Goal: Task Accomplishment & Management: Complete application form

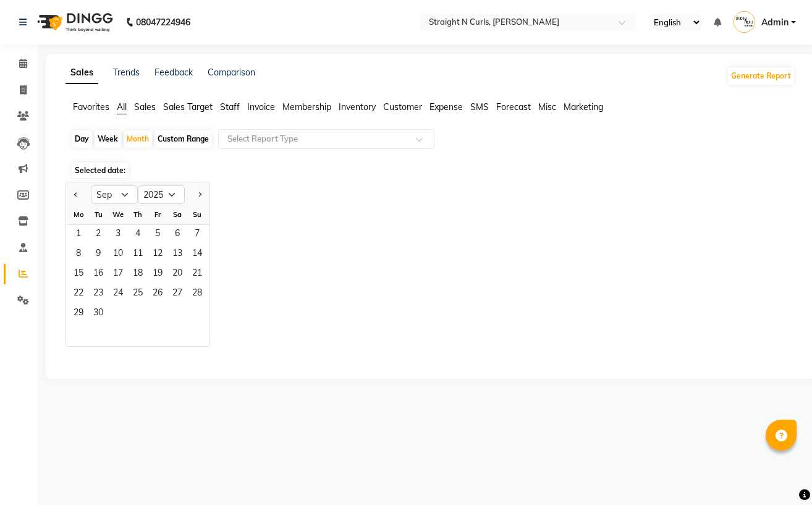
select select "9"
select select "2025"
click at [79, 232] on span "1" at bounding box center [79, 235] width 20 height 20
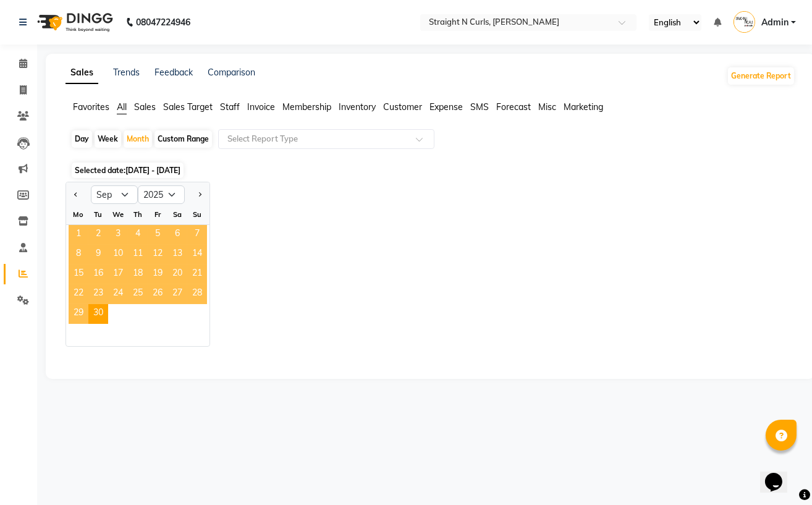
click at [69, 233] on span "1" at bounding box center [79, 235] width 20 height 20
click at [106, 305] on span "30" at bounding box center [98, 314] width 20 height 20
click at [104, 305] on span "30" at bounding box center [98, 314] width 20 height 20
click at [76, 222] on div "Mo" at bounding box center [79, 215] width 20 height 20
click at [103, 317] on span "30" at bounding box center [98, 314] width 20 height 20
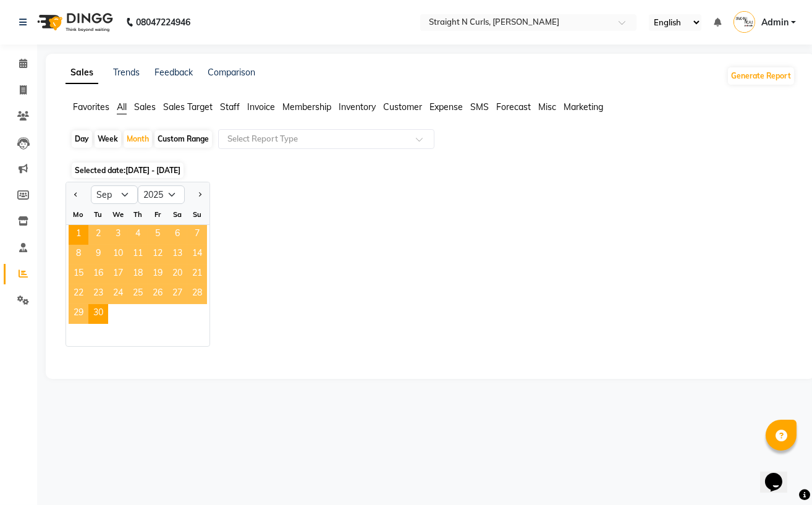
click at [138, 248] on span "11" at bounding box center [138, 255] width 20 height 20
click at [138, 135] on div "Month" at bounding box center [138, 138] width 28 height 17
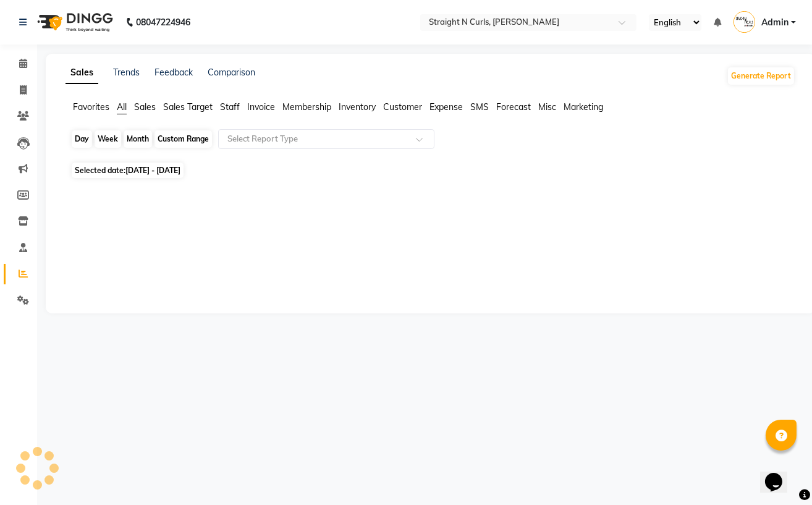
click at [142, 135] on div "Month" at bounding box center [138, 138] width 28 height 17
select select "9"
select select "2025"
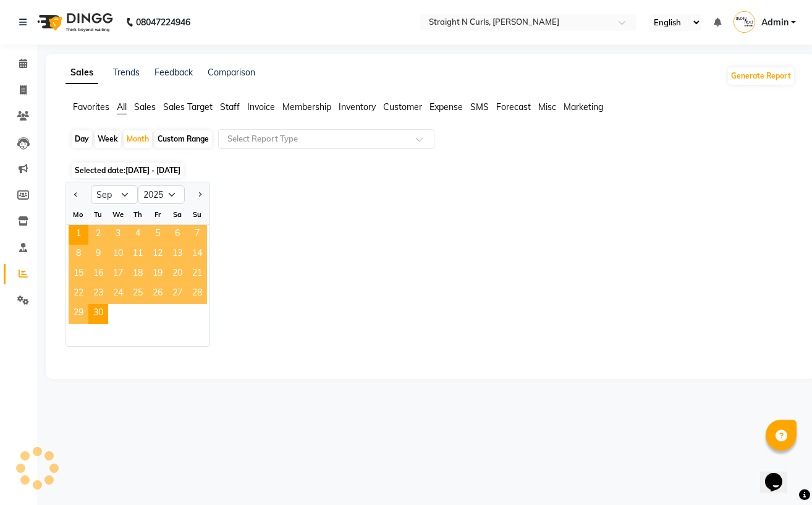
click at [77, 143] on div "Day" at bounding box center [82, 138] width 20 height 17
select select "9"
select select "2025"
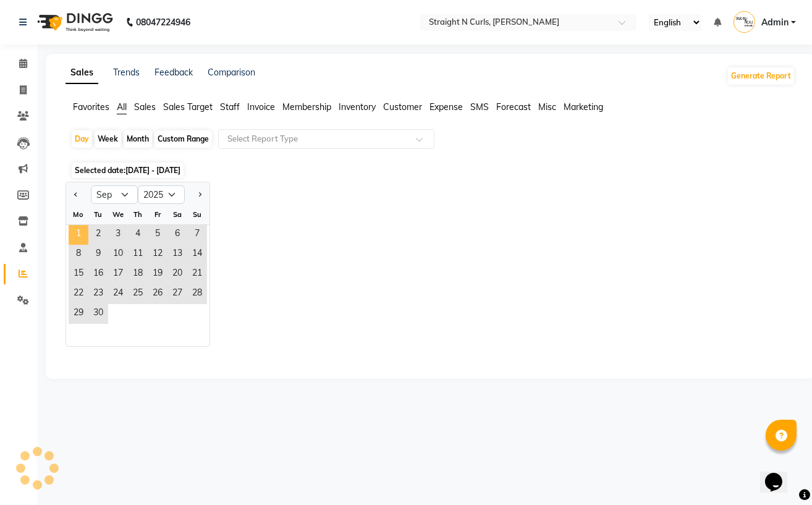
click at [76, 227] on span "1" at bounding box center [79, 235] width 20 height 20
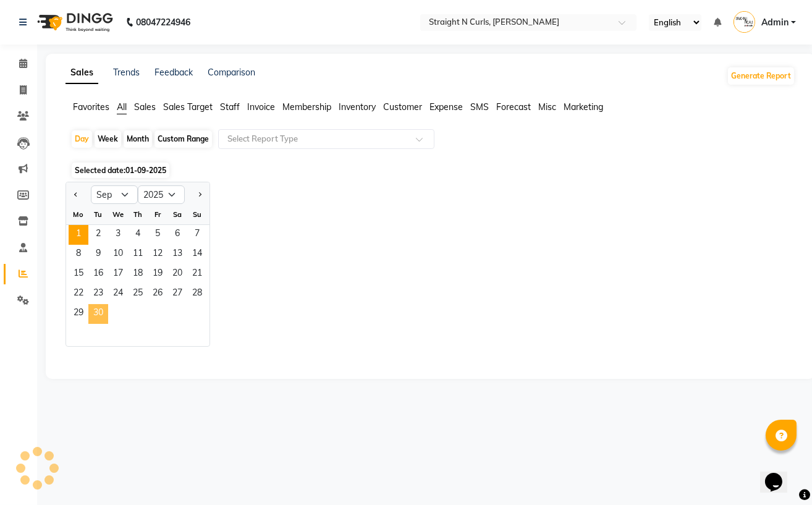
click at [106, 311] on span "30" at bounding box center [98, 314] width 20 height 20
click at [83, 229] on span "1" at bounding box center [79, 235] width 20 height 20
click at [106, 320] on span "30" at bounding box center [98, 314] width 20 height 20
click at [83, 233] on span "1" at bounding box center [79, 235] width 20 height 20
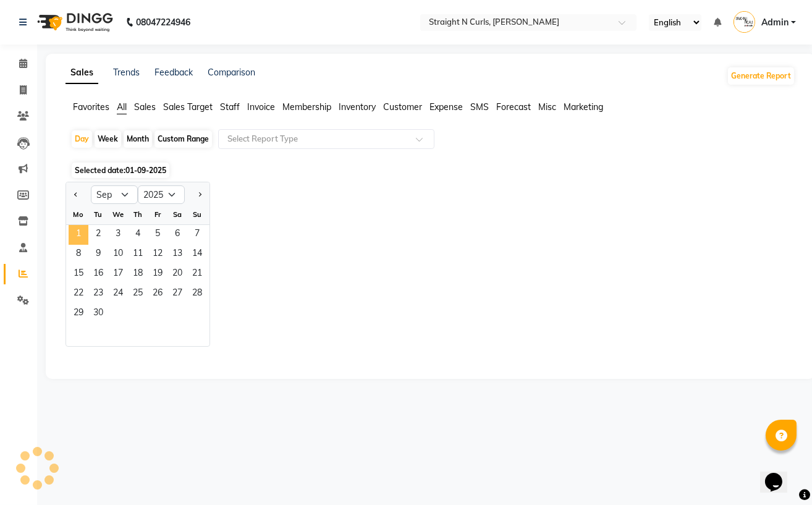
click at [83, 235] on span "1" at bounding box center [79, 235] width 20 height 20
click at [100, 311] on span "30" at bounding box center [98, 314] width 20 height 20
click at [124, 191] on select "Jan Feb Mar Apr May Jun [DATE] Aug Sep Oct Nov Dec" at bounding box center [114, 194] width 47 height 19
click at [91, 185] on select "Jan Feb Mar Apr May Jun [DATE] Aug Sep Oct Nov Dec" at bounding box center [114, 194] width 47 height 19
click at [77, 230] on span "1" at bounding box center [79, 235] width 20 height 20
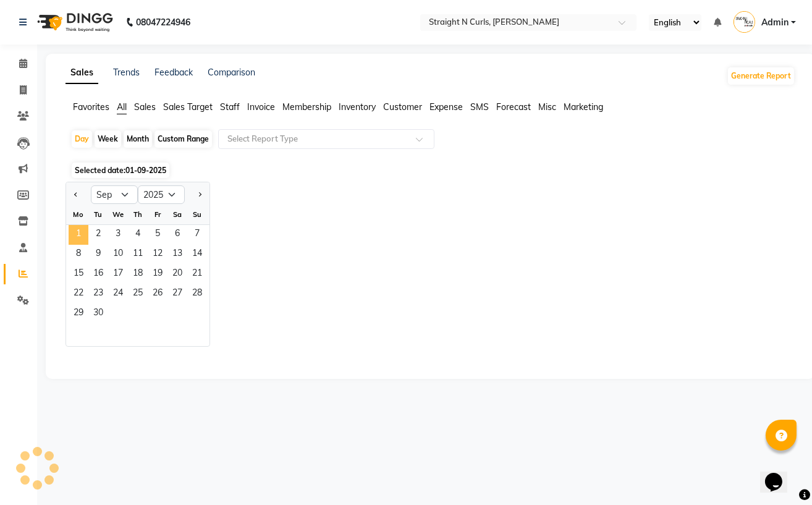
click at [77, 230] on span "1" at bounding box center [79, 235] width 20 height 20
click at [98, 313] on span "30" at bounding box center [98, 314] width 20 height 20
click at [124, 177] on span "Selected date: [DATE]" at bounding box center [121, 170] width 98 height 15
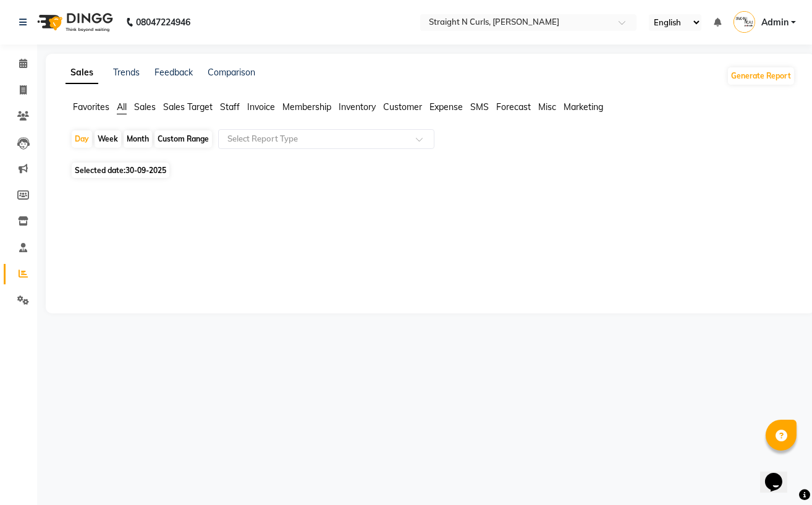
click at [140, 139] on div "Month" at bounding box center [138, 138] width 28 height 17
select select "9"
select select "2025"
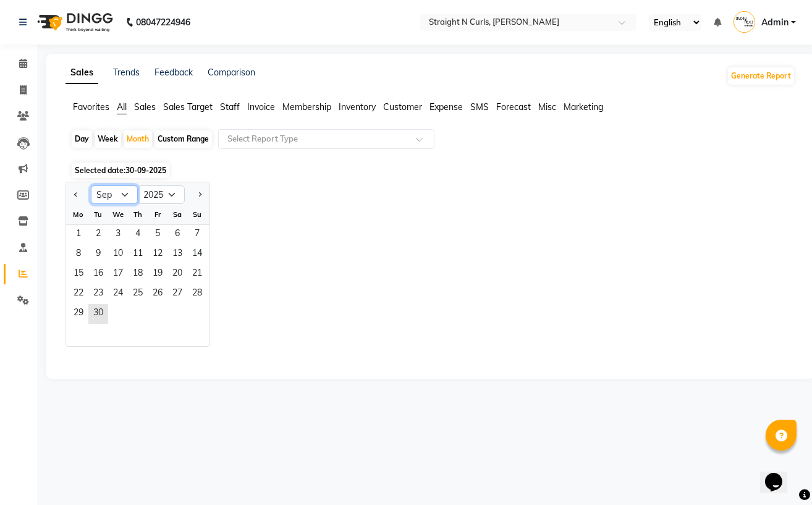
click at [122, 190] on select "Jan Feb Mar Apr May Jun [DATE] Aug Sep Oct Nov Dec" at bounding box center [114, 194] width 47 height 19
click at [91, 185] on select "Jan Feb Mar Apr May Jun [DATE] Aug Sep Oct Nov Dec" at bounding box center [114, 194] width 47 height 19
click at [79, 238] on span "1" at bounding box center [79, 235] width 20 height 20
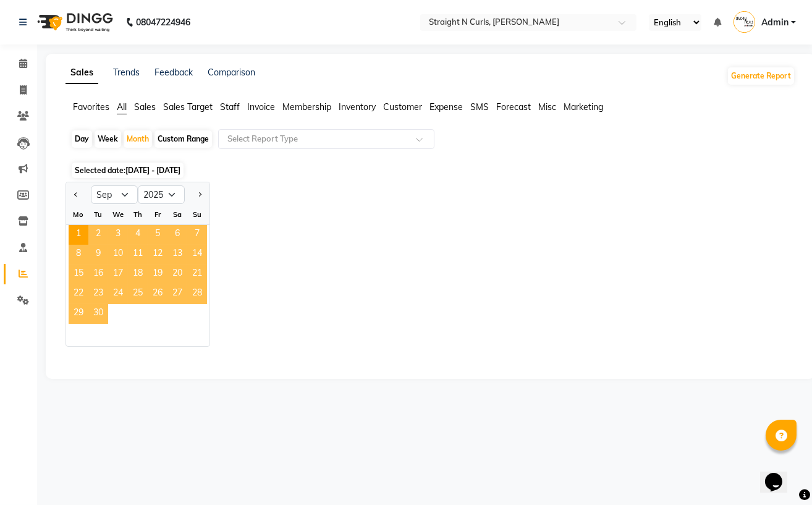
click at [103, 312] on span "30" at bounding box center [98, 314] width 20 height 20
click at [103, 313] on span "30" at bounding box center [98, 314] width 20 height 20
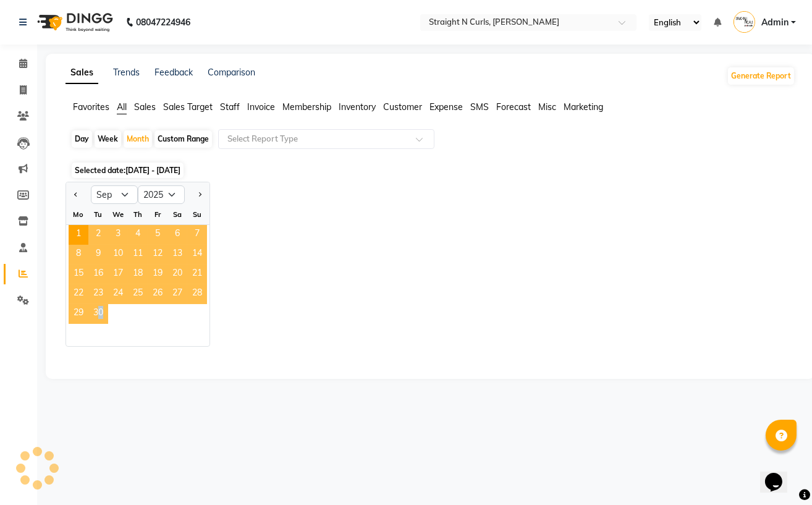
click at [103, 313] on span "30" at bounding box center [98, 314] width 20 height 20
click at [79, 227] on span "1" at bounding box center [79, 235] width 20 height 20
click at [96, 310] on span "30" at bounding box center [98, 314] width 20 height 20
click at [72, 235] on span "1" at bounding box center [79, 235] width 20 height 20
click at [93, 308] on span "30" at bounding box center [98, 314] width 20 height 20
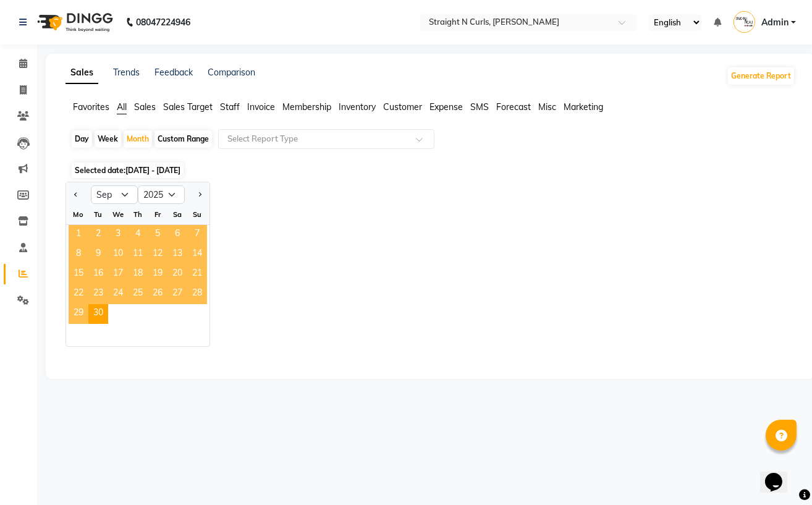
click at [83, 232] on span "1" at bounding box center [79, 235] width 20 height 20
click at [114, 319] on div "29 30" at bounding box center [137, 314] width 143 height 20
click at [119, 195] on select "Jan Feb Mar Apr May Jun [DATE] Aug Sep Oct Nov Dec" at bounding box center [114, 194] width 47 height 19
select select "10"
click at [91, 185] on select "Jan Feb Mar Apr May Jun [DATE] Aug Sep Oct Nov Dec" at bounding box center [114, 194] width 47 height 19
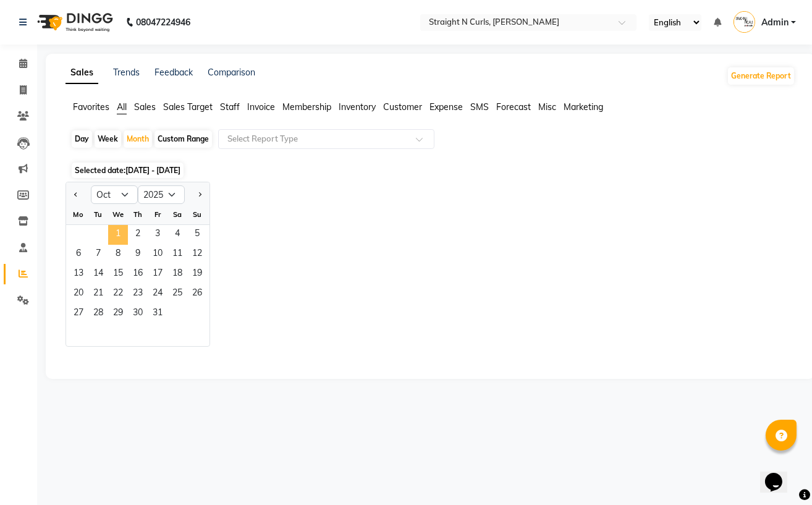
click at [117, 234] on span "1" at bounding box center [118, 235] width 20 height 20
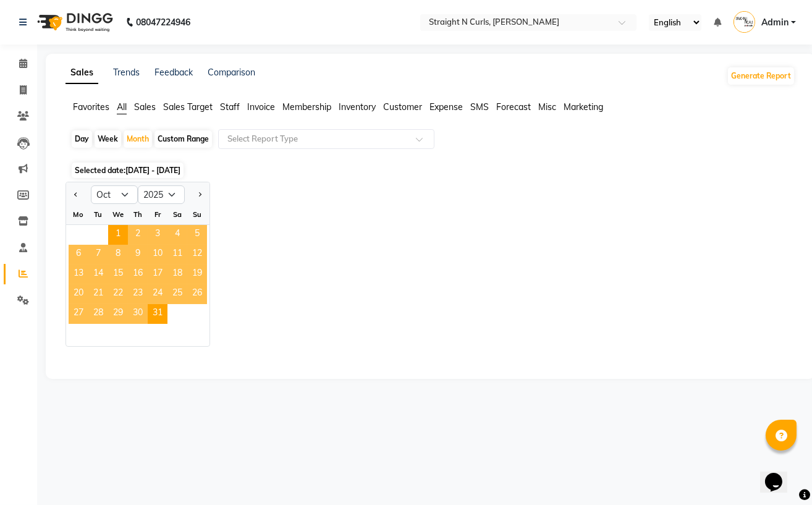
click at [162, 234] on span "3" at bounding box center [158, 235] width 20 height 20
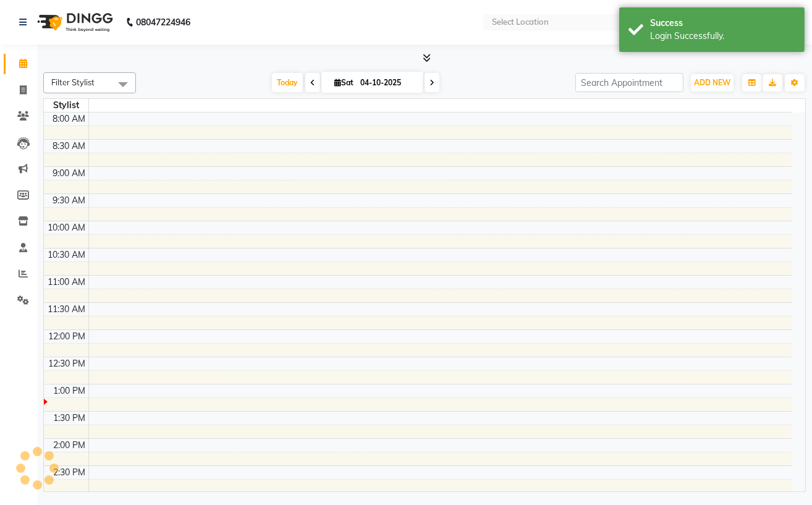
select select "en"
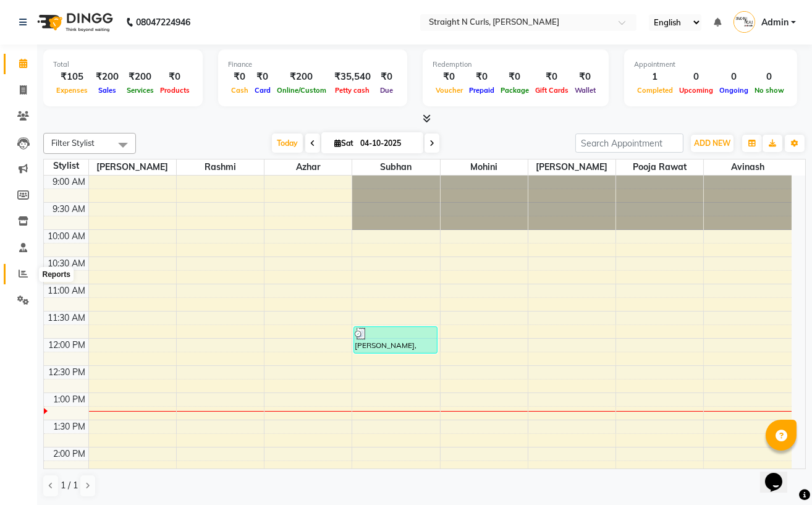
click at [23, 275] on icon at bounding box center [23, 273] width 9 height 9
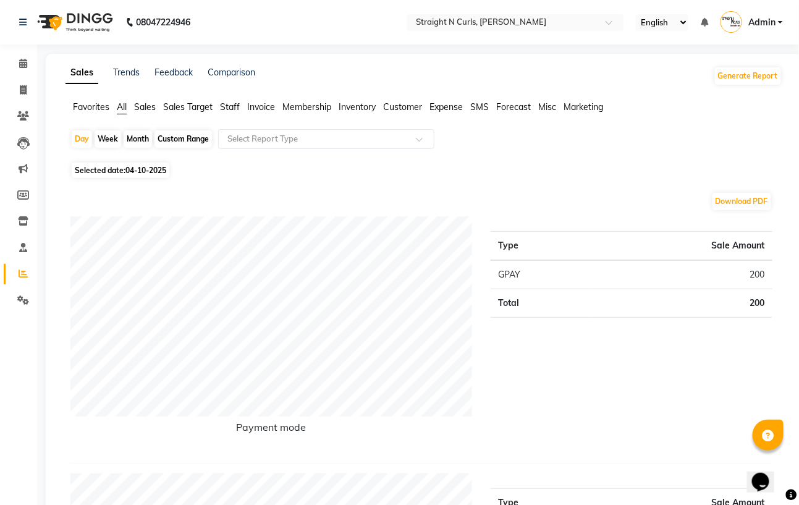
click at [129, 131] on div "Month" at bounding box center [138, 138] width 28 height 17
select select "10"
select select "2025"
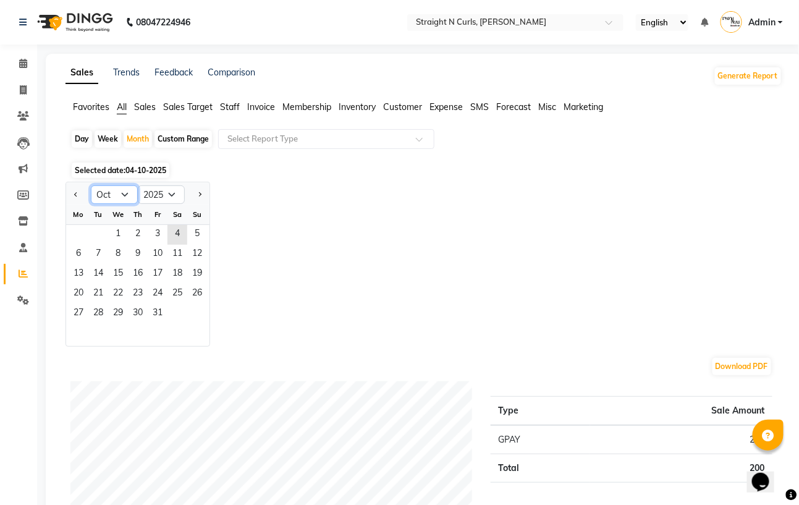
click at [127, 193] on select "Jan Feb Mar Apr May Jun [DATE] Aug Sep Oct Nov Dec" at bounding box center [114, 194] width 47 height 19
select select "9"
click at [91, 185] on select "Jan Feb Mar Apr May Jun [DATE] Aug Sep Oct Nov Dec" at bounding box center [114, 194] width 47 height 19
click at [74, 230] on span "1" at bounding box center [79, 235] width 20 height 20
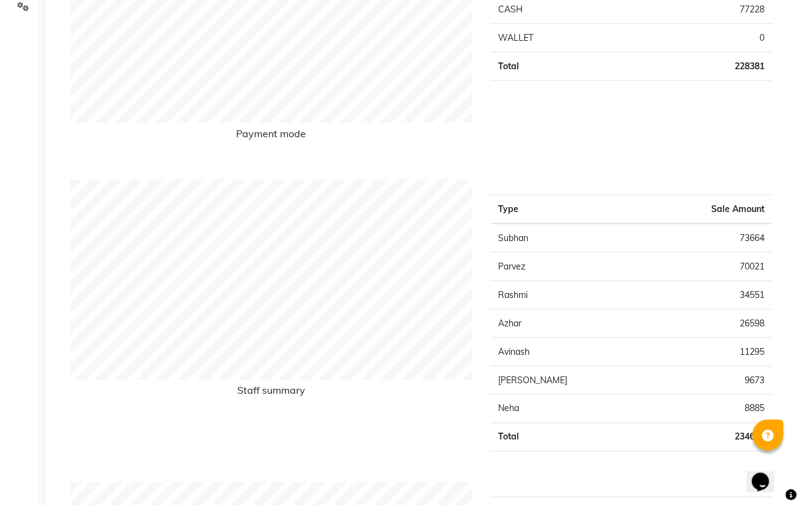
scroll to position [329, 0]
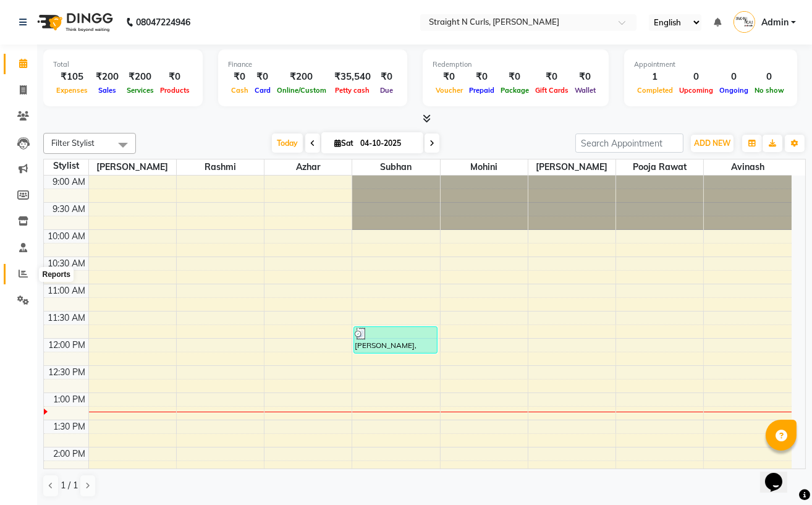
click at [19, 269] on icon at bounding box center [23, 273] width 9 height 9
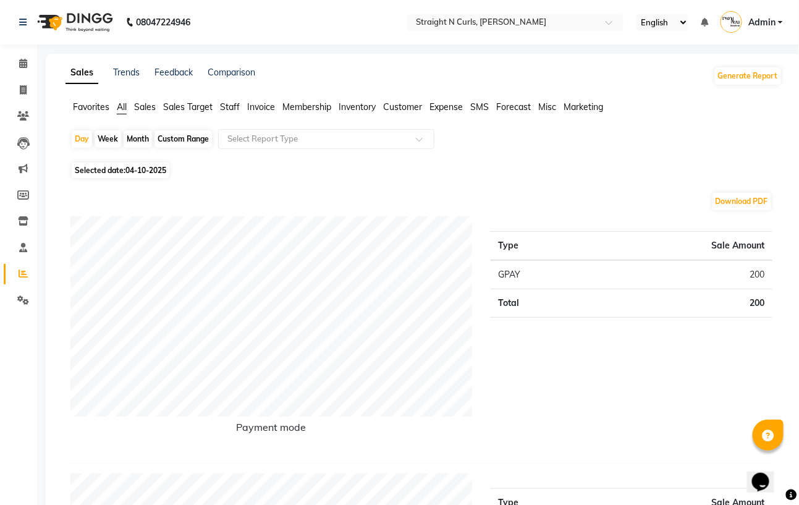
click at [133, 135] on div "Month" at bounding box center [138, 138] width 28 height 17
select select "10"
select select "2025"
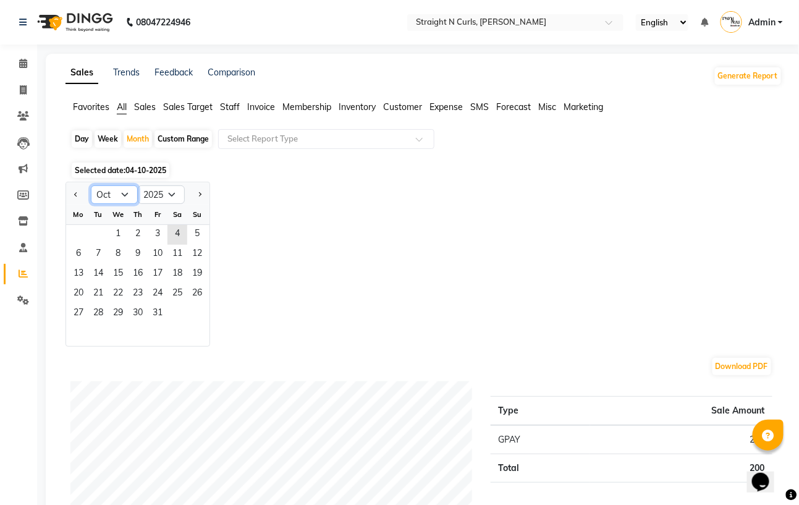
click at [122, 190] on select "Jan Feb Mar Apr May Jun [DATE] Aug Sep Oct Nov Dec" at bounding box center [114, 194] width 47 height 19
select select "8"
click at [91, 185] on select "Jan Feb Mar Apr May Jun [DATE] Aug Sep Oct Nov Dec" at bounding box center [114, 194] width 47 height 19
drag, startPoint x: 155, startPoint y: 226, endPoint x: 143, endPoint y: 288, distance: 62.9
click at [155, 227] on span "1" at bounding box center [158, 235] width 20 height 20
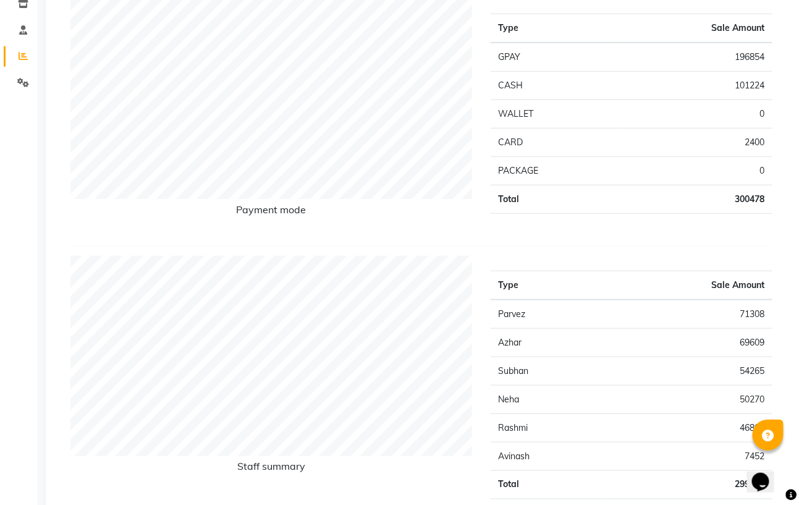
scroll to position [247, 0]
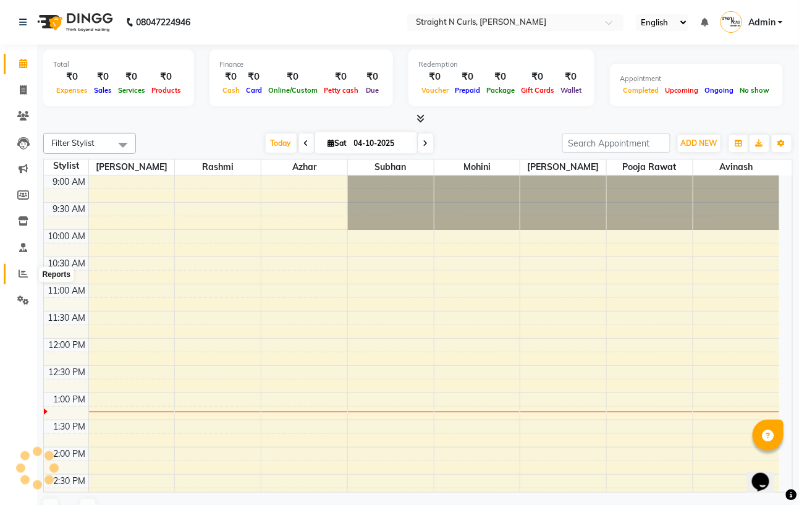
click at [24, 274] on icon at bounding box center [23, 273] width 9 height 9
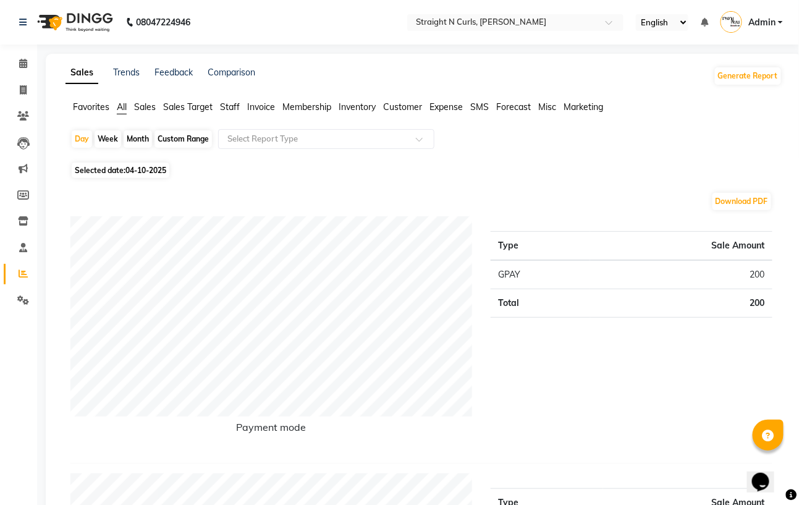
click at [130, 140] on div "Month" at bounding box center [138, 138] width 28 height 17
select select "10"
select select "2025"
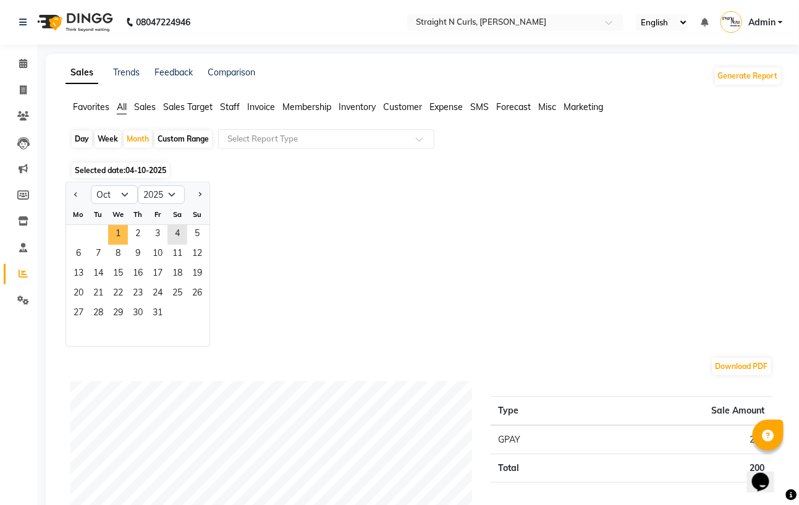
drag, startPoint x: 108, startPoint y: 237, endPoint x: 142, endPoint y: 224, distance: 36.6
click at [117, 232] on span "1" at bounding box center [118, 235] width 20 height 20
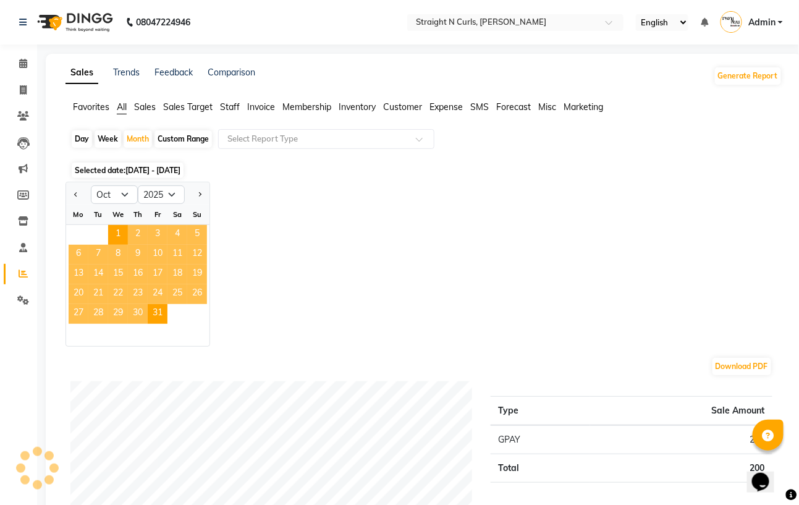
click at [181, 229] on span "4" at bounding box center [177, 235] width 20 height 20
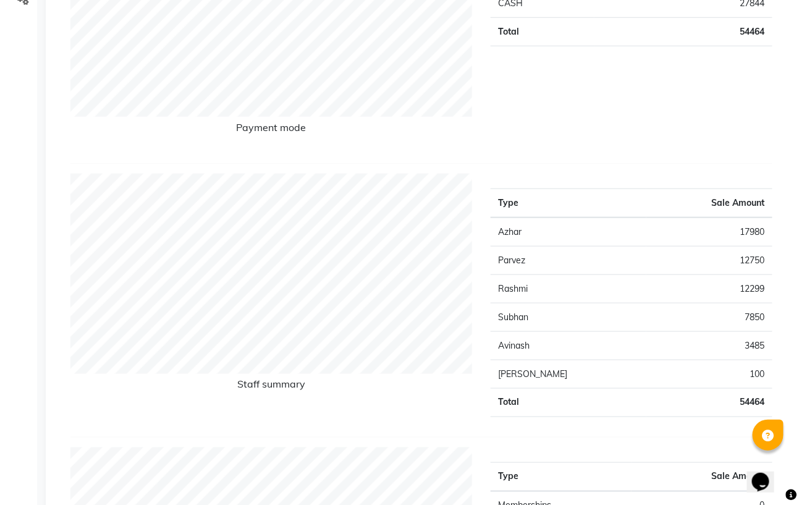
scroll to position [329, 0]
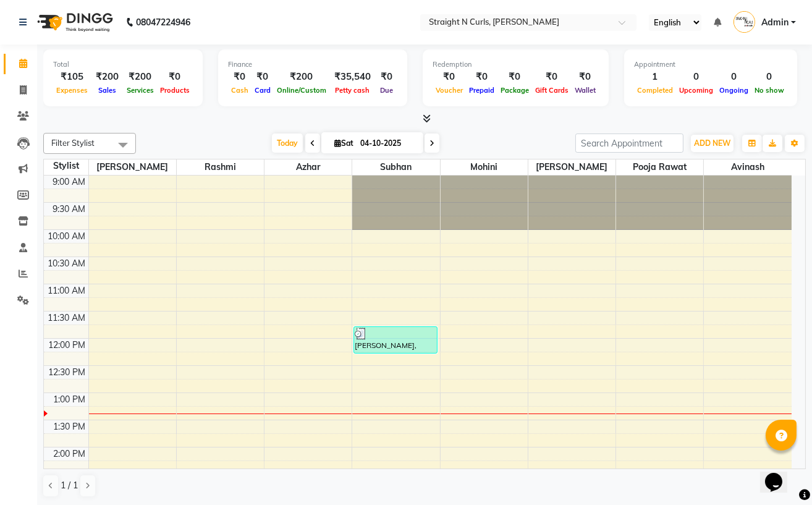
drag, startPoint x: 108, startPoint y: 205, endPoint x: 810, endPoint y: 375, distance: 723.1
drag, startPoint x: 810, startPoint y: 375, endPoint x: 24, endPoint y: 83, distance: 838.7
click at [24, 83] on link "Invoice" at bounding box center [19, 90] width 30 height 20
select select "service"
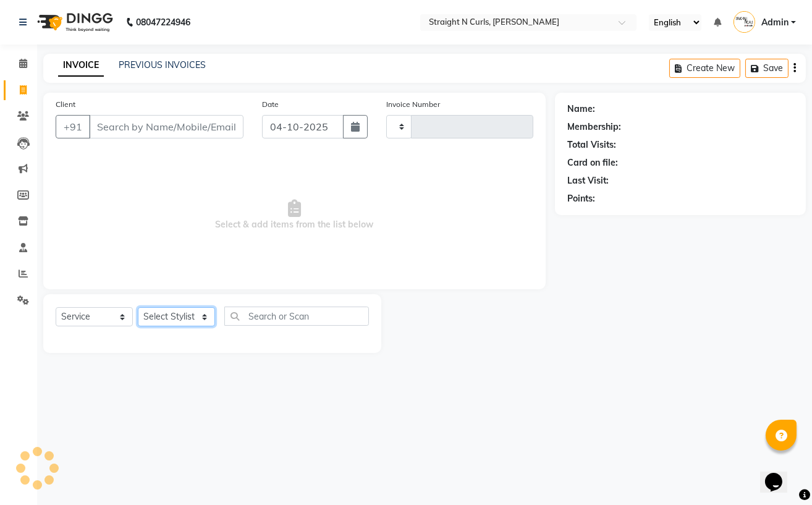
click at [212, 318] on select "Select Stylist" at bounding box center [176, 316] width 77 height 19
click at [204, 312] on select "Select Stylist" at bounding box center [176, 316] width 77 height 19
click at [203, 322] on select "Select Stylist" at bounding box center [176, 316] width 77 height 19
click at [138, 308] on select "Select Stylist" at bounding box center [176, 316] width 77 height 19
click at [206, 321] on select "Select Stylist" at bounding box center [176, 316] width 77 height 19
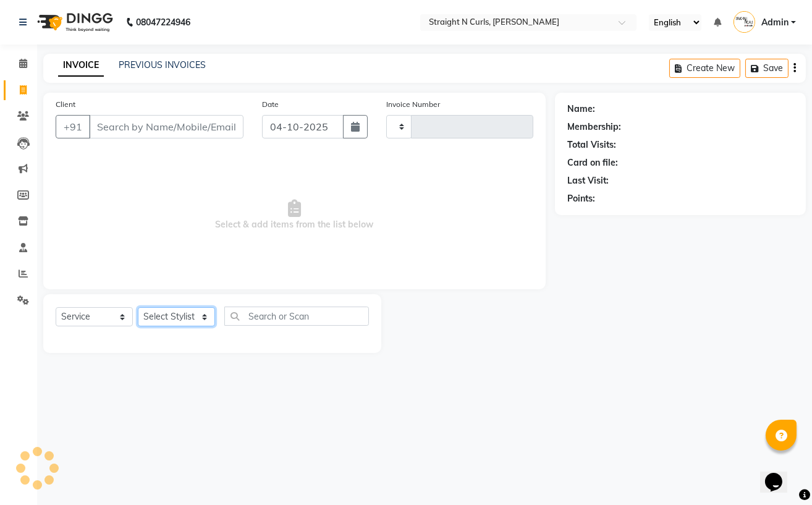
click at [138, 308] on select "Select Stylist" at bounding box center [176, 316] width 77 height 19
click at [206, 317] on select "Select Stylist" at bounding box center [176, 316] width 77 height 19
click at [138, 308] on select "Select Stylist" at bounding box center [176, 316] width 77 height 19
click at [206, 320] on select "Select Stylist" at bounding box center [176, 316] width 77 height 19
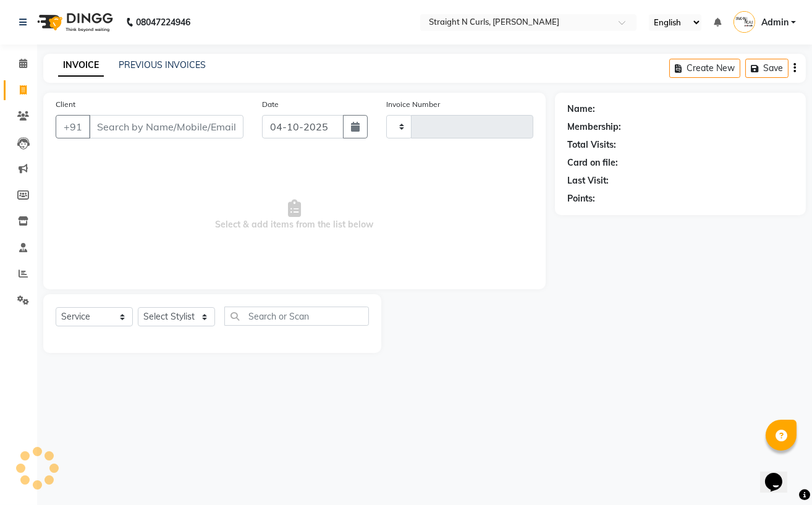
drag, startPoint x: 552, startPoint y: 267, endPoint x: 41, endPoint y: 151, distance: 524.1
click at [276, 231] on div "08047224946 Select Location × Straight N Curls, Rajendra Nagar English ENGLISH …" at bounding box center [406, 252] width 812 height 505
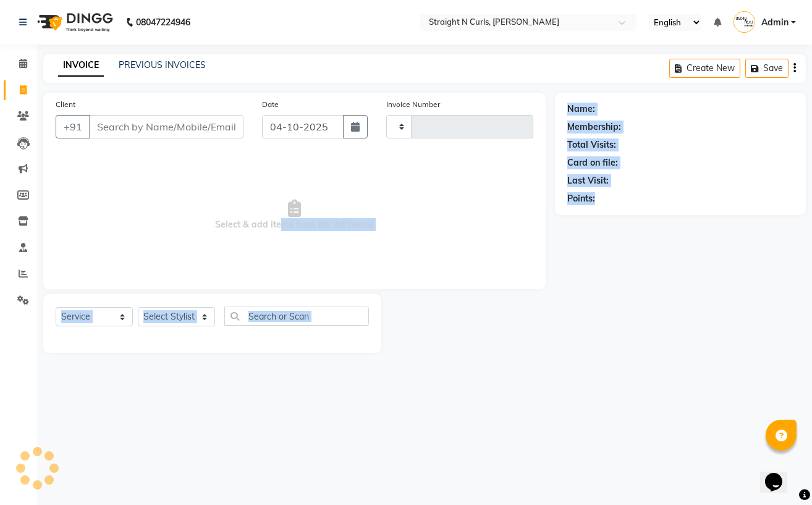
drag, startPoint x: 188, startPoint y: 348, endPoint x: 187, endPoint y: 329, distance: 19.2
click at [187, 345] on div "Select Service Product Membership Package Voucher Prepaid Gift Card Select Styl…" at bounding box center [212, 323] width 338 height 59
click at [187, 323] on select "Select Stylist" at bounding box center [176, 316] width 77 height 19
click at [192, 321] on select "Select Stylist" at bounding box center [176, 316] width 77 height 19
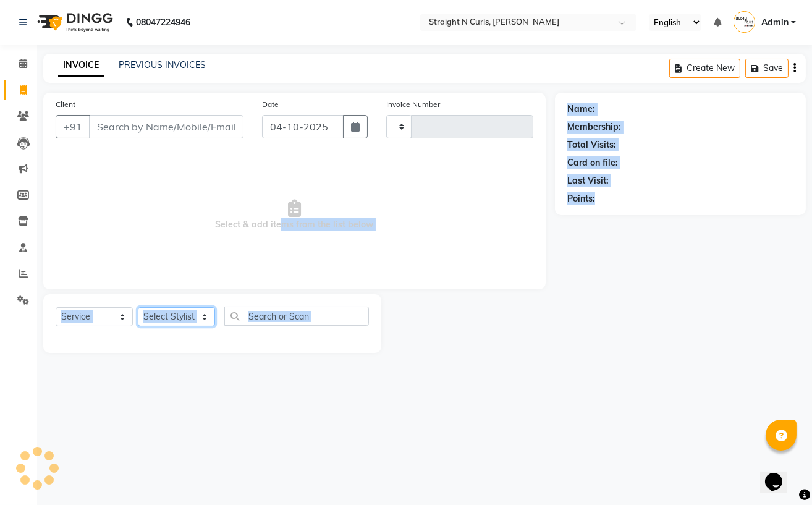
click at [209, 320] on select "Select Stylist" at bounding box center [176, 316] width 77 height 19
click at [203, 315] on select "Select Stylist" at bounding box center [176, 316] width 77 height 19
click at [549, 405] on div "08047224946 Select Location × Straight N Curls, Rajendra Nagar English ENGLISH …" at bounding box center [406, 252] width 812 height 505
